Goal: Task Accomplishment & Management: Use online tool/utility

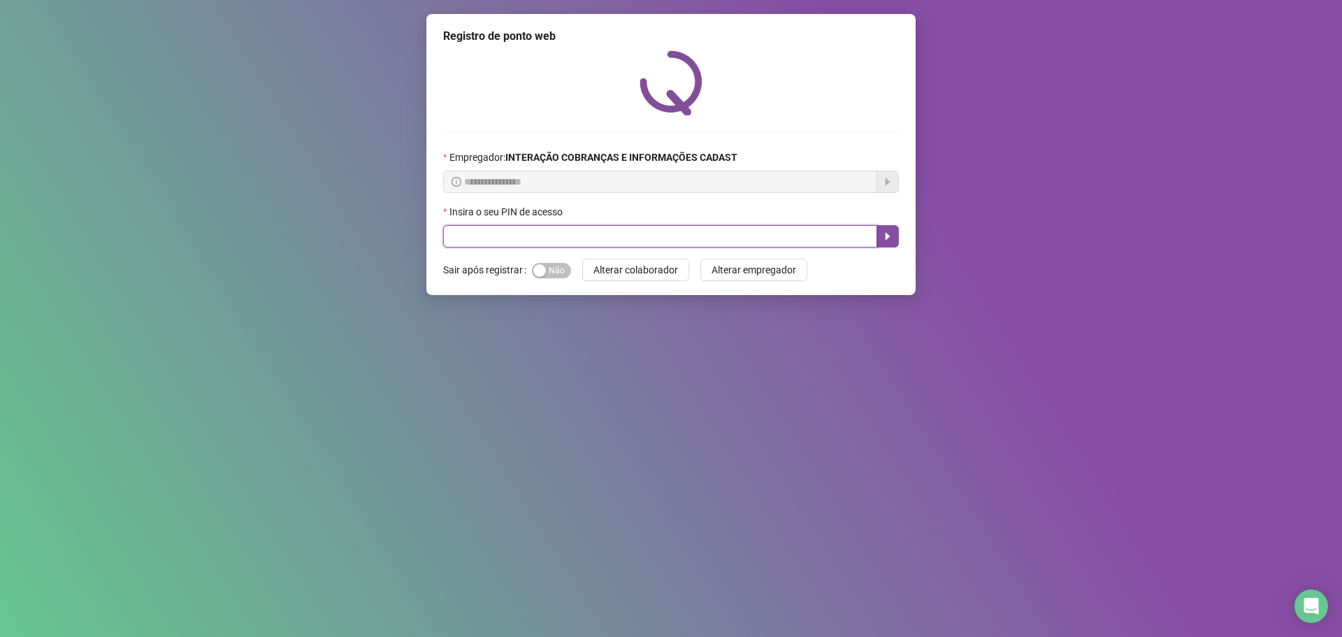
click at [722, 233] on input "text" at bounding box center [660, 236] width 434 height 22
type input "*****"
click at [882, 237] on icon "caret-right" at bounding box center [887, 236] width 11 height 11
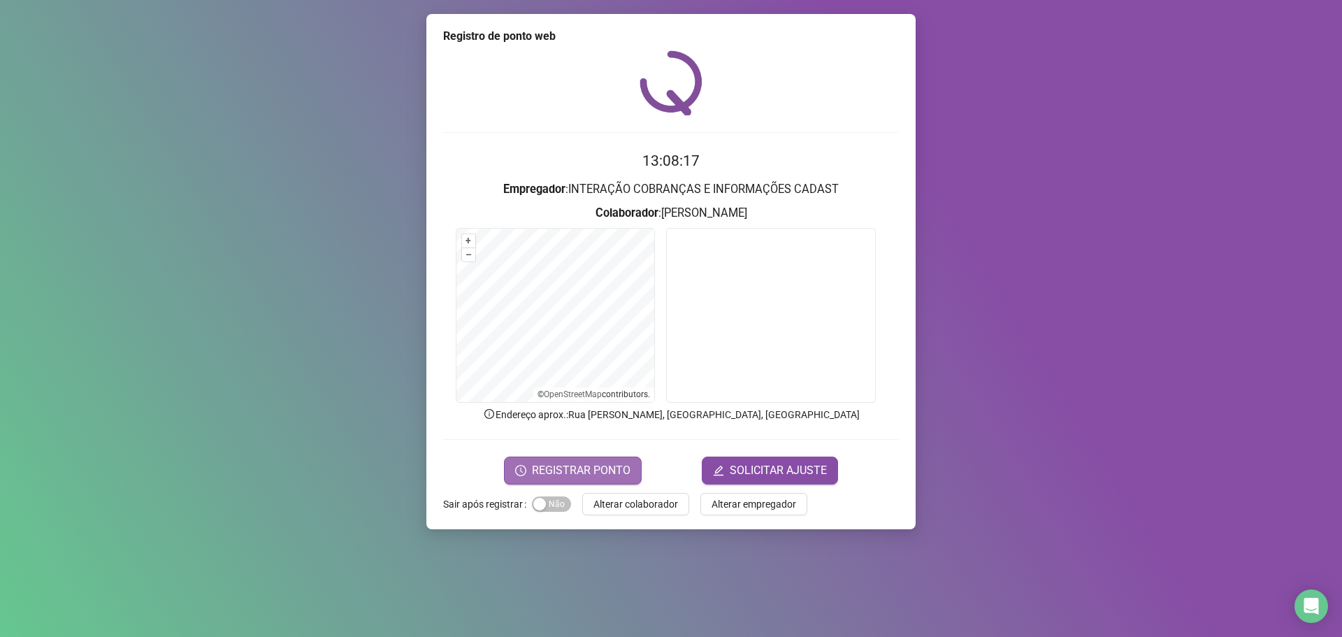
click at [591, 477] on span "REGISTRAR PONTO" at bounding box center [581, 470] width 99 height 17
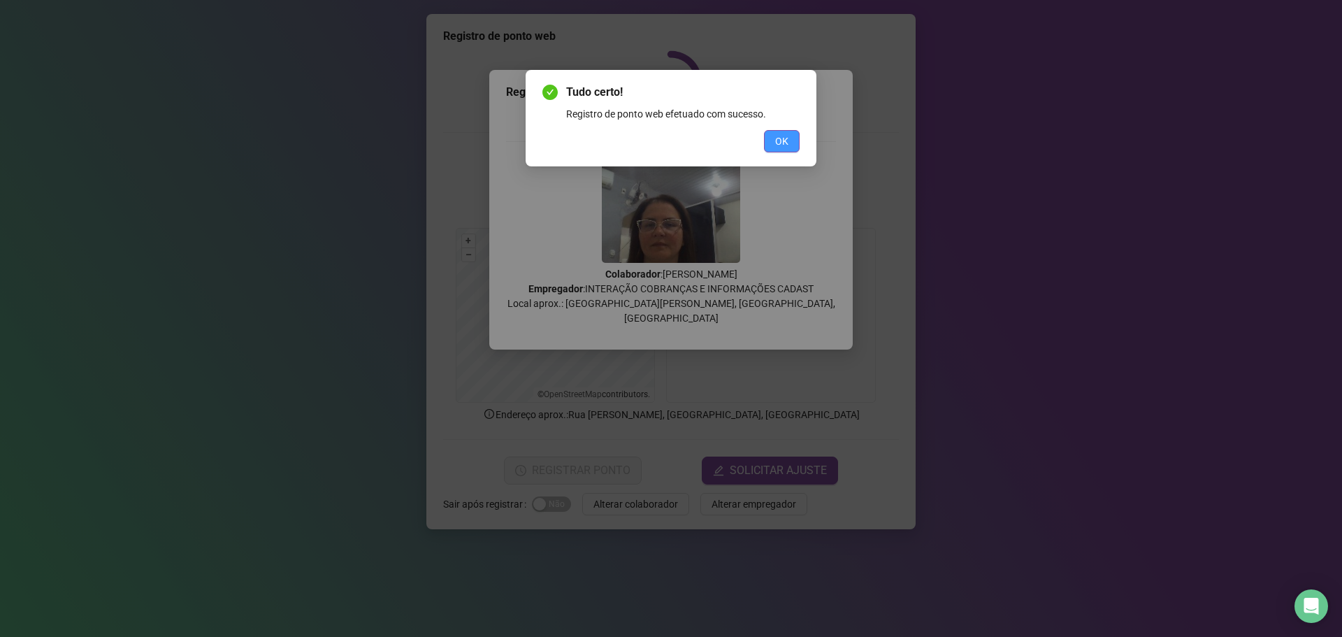
click at [786, 139] on span "OK" at bounding box center [781, 141] width 13 height 15
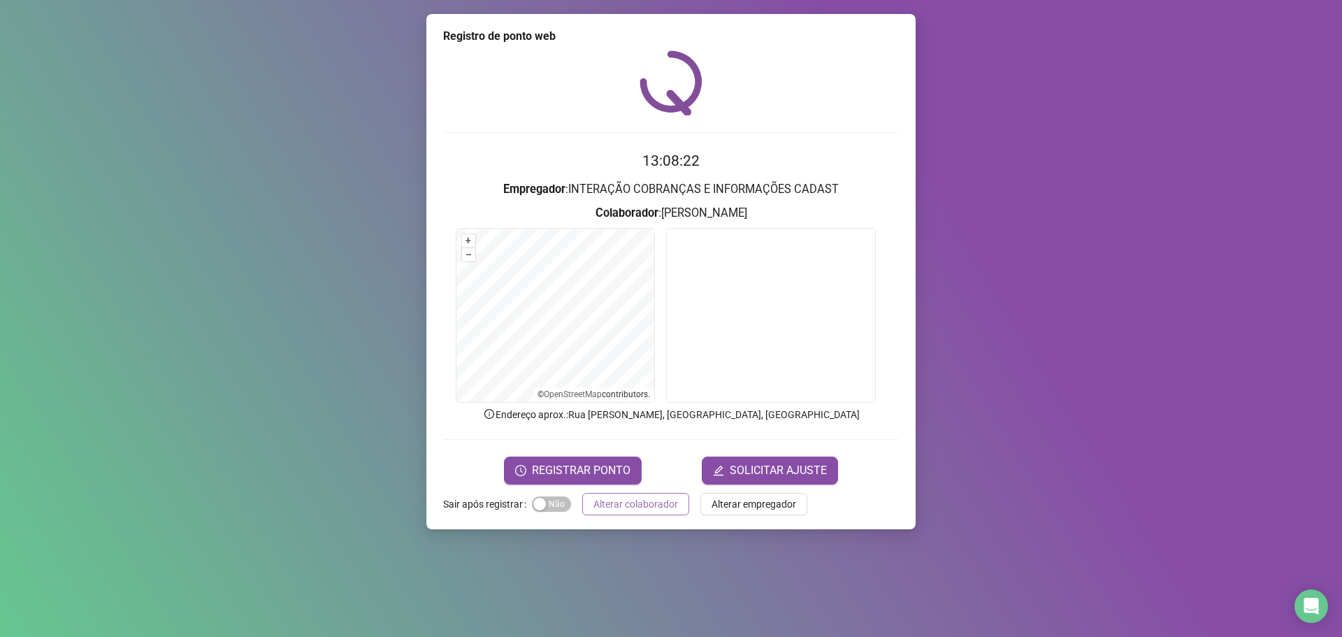
click at [608, 502] on span "Alterar colaborador" at bounding box center [636, 503] width 85 height 15
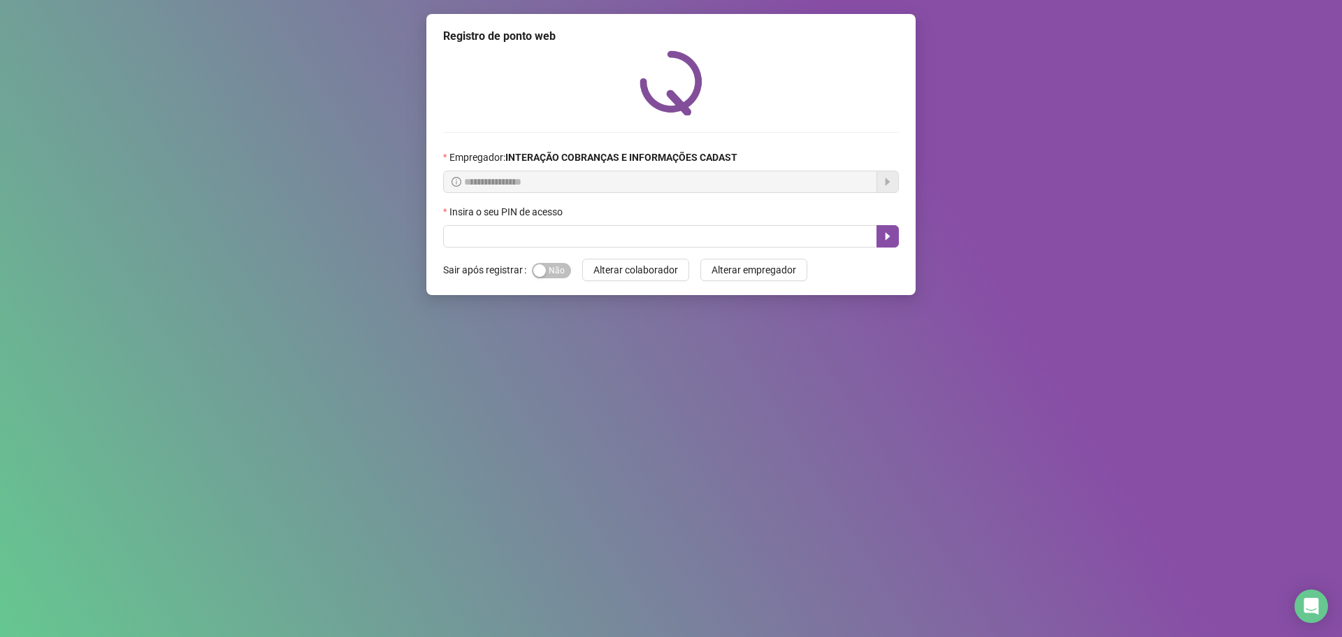
click at [582, 259] on button "Alterar colaborador" at bounding box center [635, 270] width 107 height 22
click at [492, 245] on input "text" at bounding box center [660, 236] width 434 height 22
type input "*****"
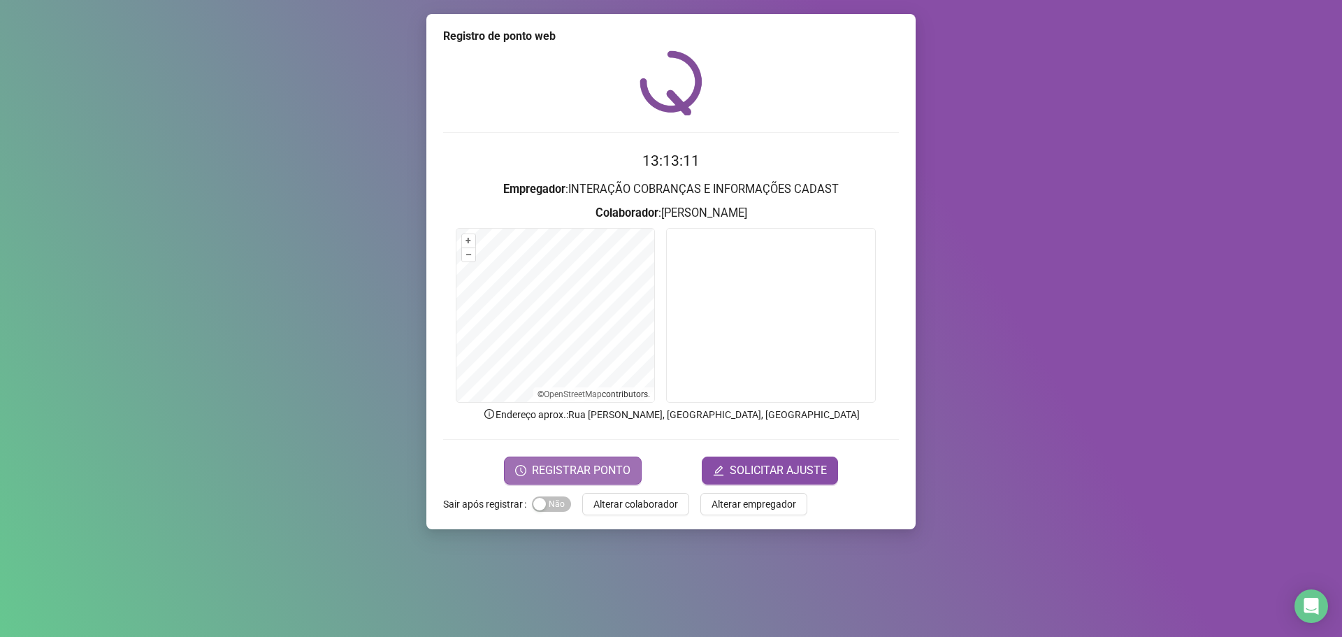
click at [606, 471] on span "REGISTRAR PONTO" at bounding box center [581, 470] width 99 height 17
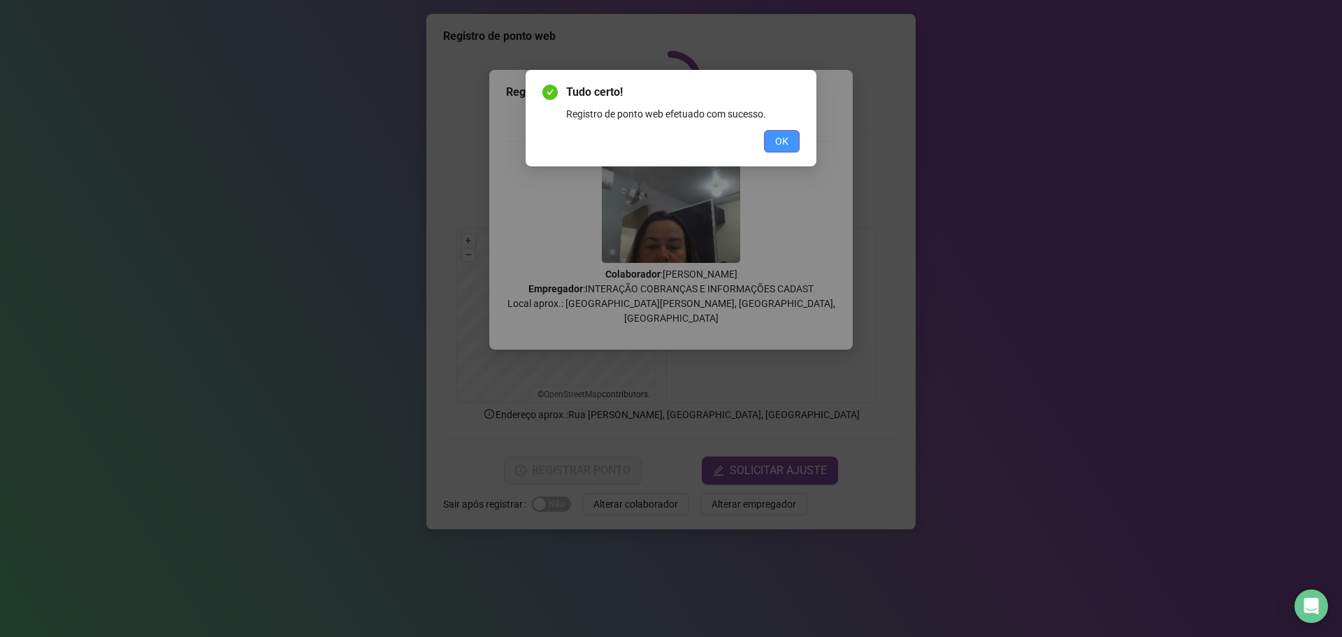
click at [784, 141] on span "OK" at bounding box center [781, 141] width 13 height 15
